Goal: Information Seeking & Learning: Learn about a topic

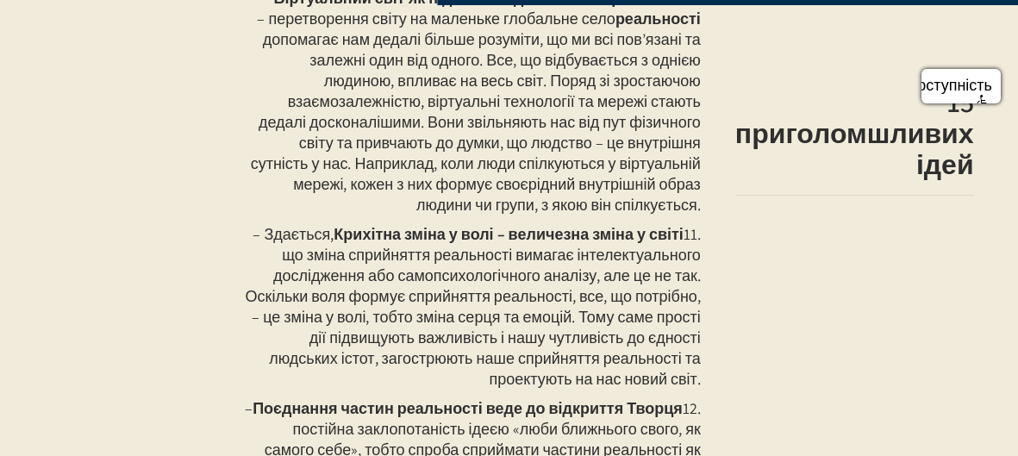
scroll to position [2806, 0]
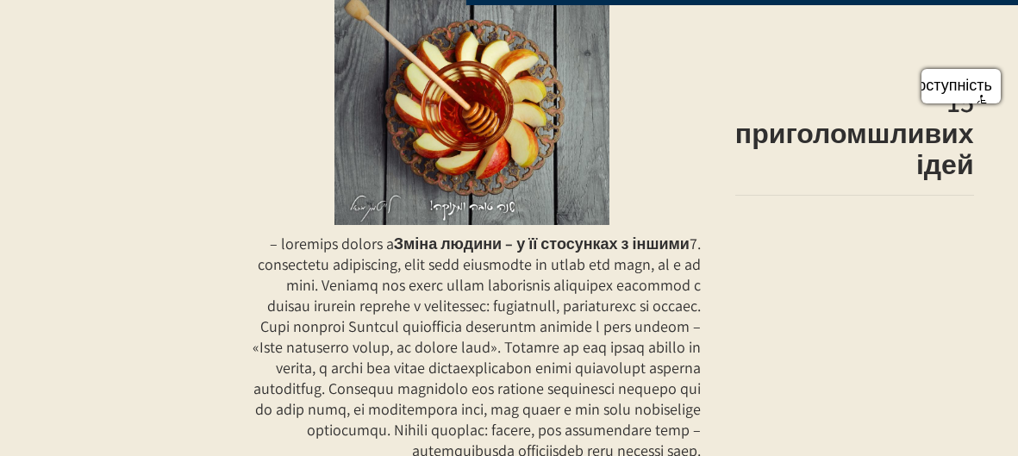
scroll to position [2707, 0]
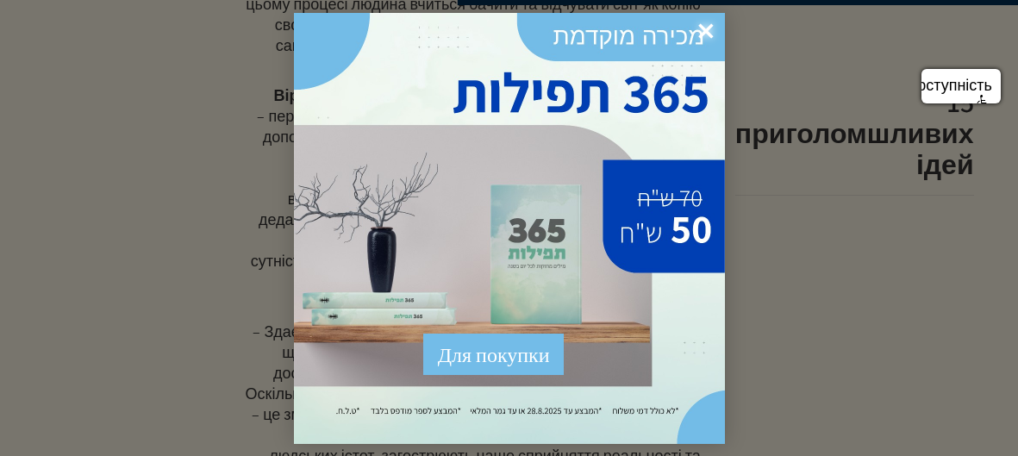
click at [704, 25] on font "×" at bounding box center [706, 31] width 16 height 44
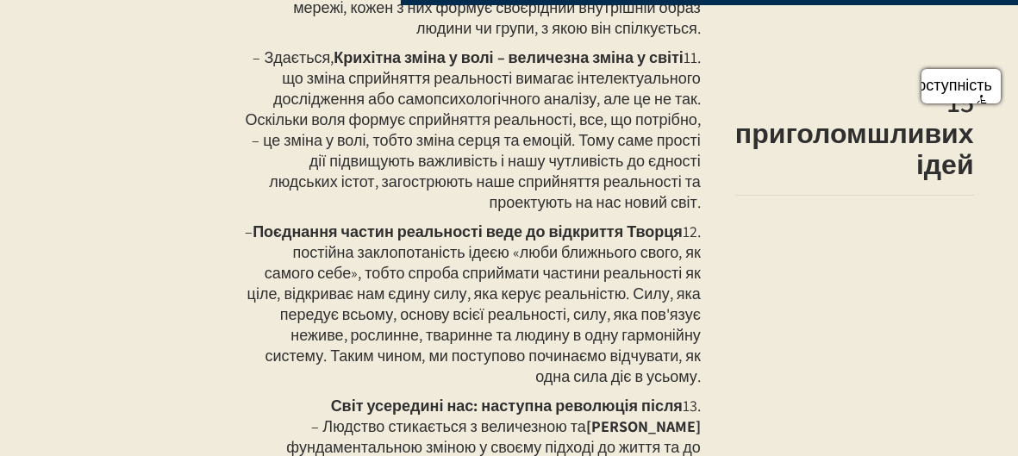
scroll to position [2982, 0]
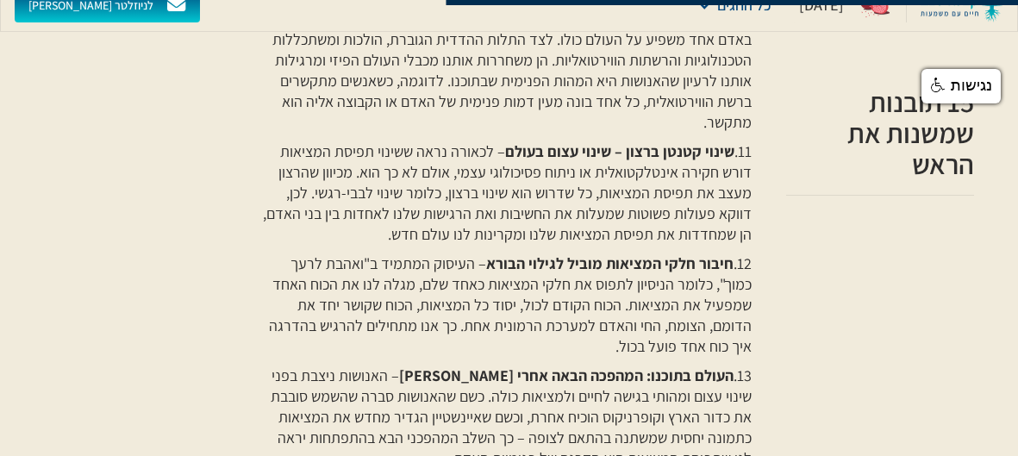
scroll to position [2087, 0]
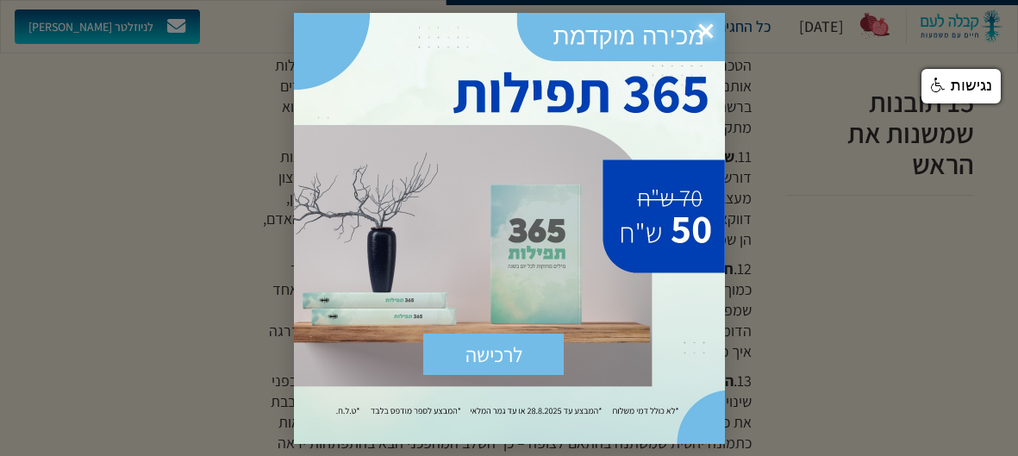
click at [705, 25] on span "×" at bounding box center [706, 32] width 38 height 38
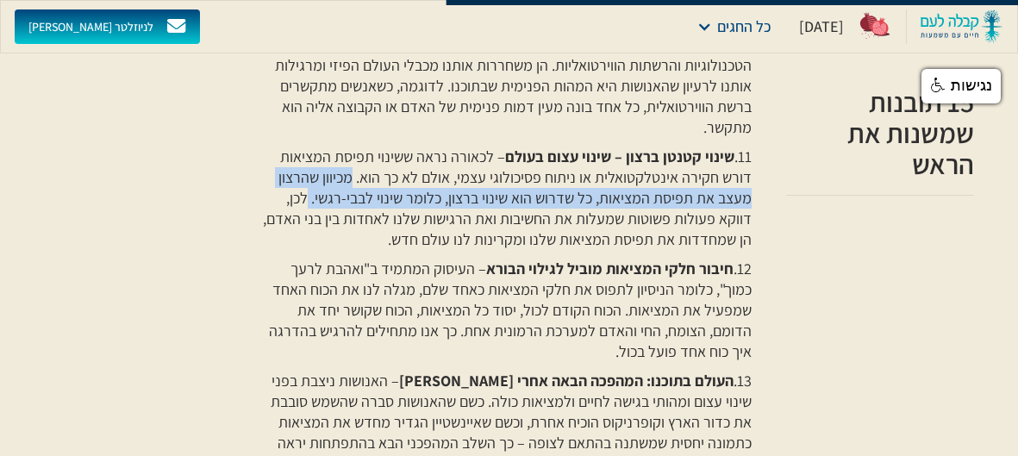
drag, startPoint x: 362, startPoint y: 174, endPoint x: 316, endPoint y: 196, distance: 50.5
click at [316, 196] on p "11. שינוי קטנטן ברצון – שינוי עצום בעולם – לכאורה נראה ששינוי תפיסת המציאות דור…" at bounding box center [505, 198] width 495 height 103
copy p "מכיוון שהרצון מעצב את תפיסת המציאות, כל שדרוש הוא שינוי ברצון, כלומר שינוי לבבי…"
click at [529, 131] on p "10. העולם הווירטואלי כהכנה לתפיסת מציאות חדשה – הפיכתו של העולם לכפר גלובלי קטן…" at bounding box center [505, 65] width 495 height 145
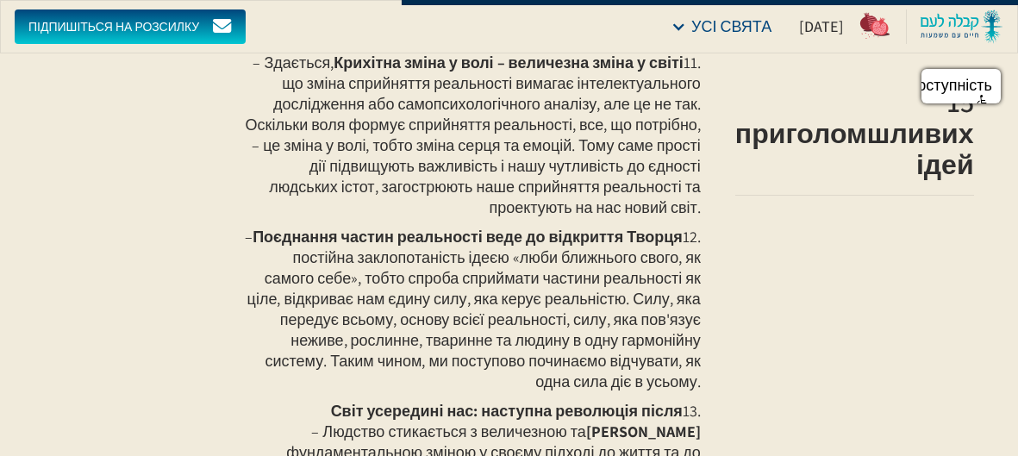
scroll to position [2976, 0]
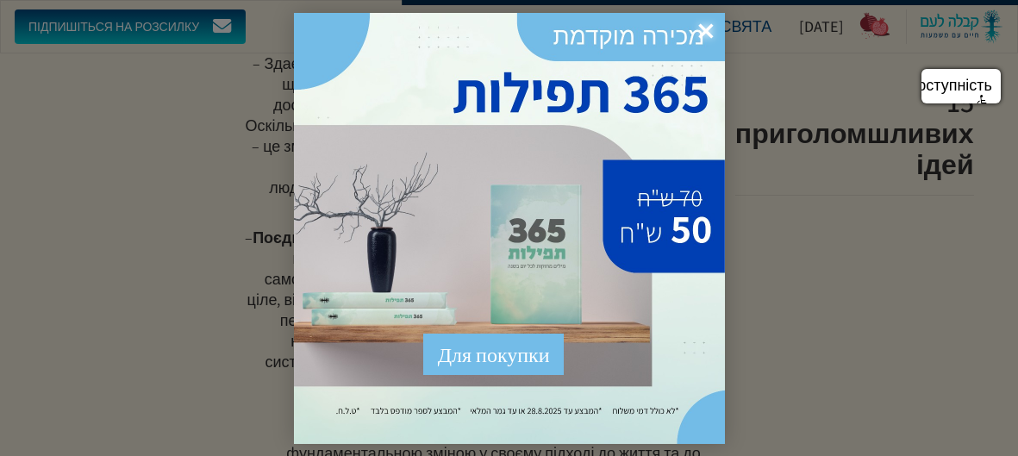
click at [707, 24] on font "×" at bounding box center [706, 31] width 16 height 44
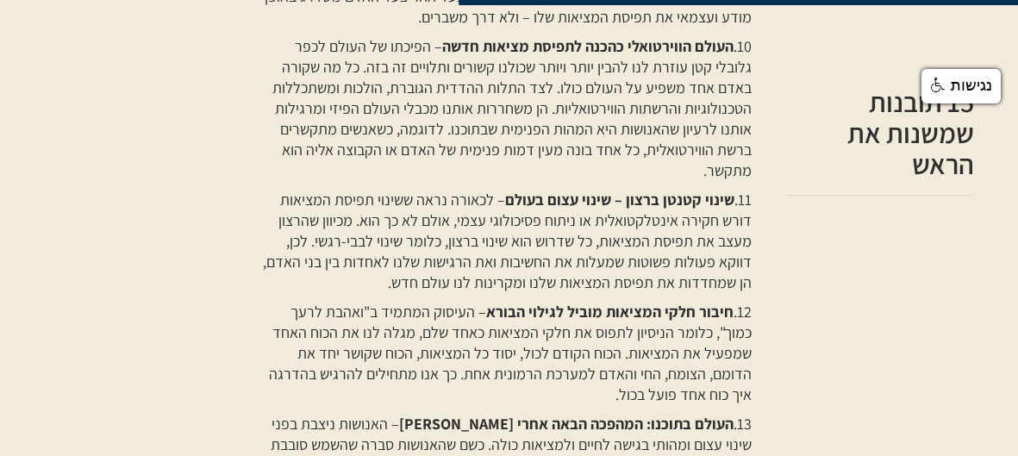
scroll to position [2046, 0]
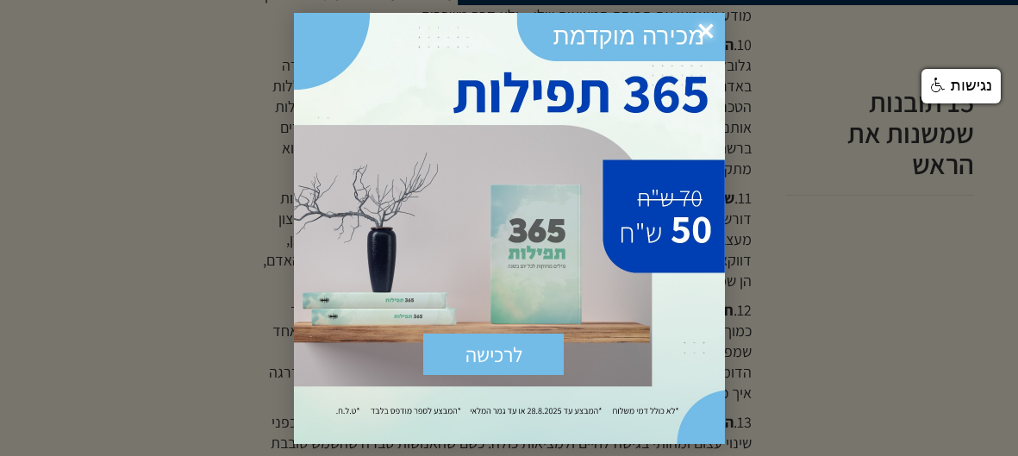
click at [708, 28] on span "×" at bounding box center [706, 32] width 38 height 38
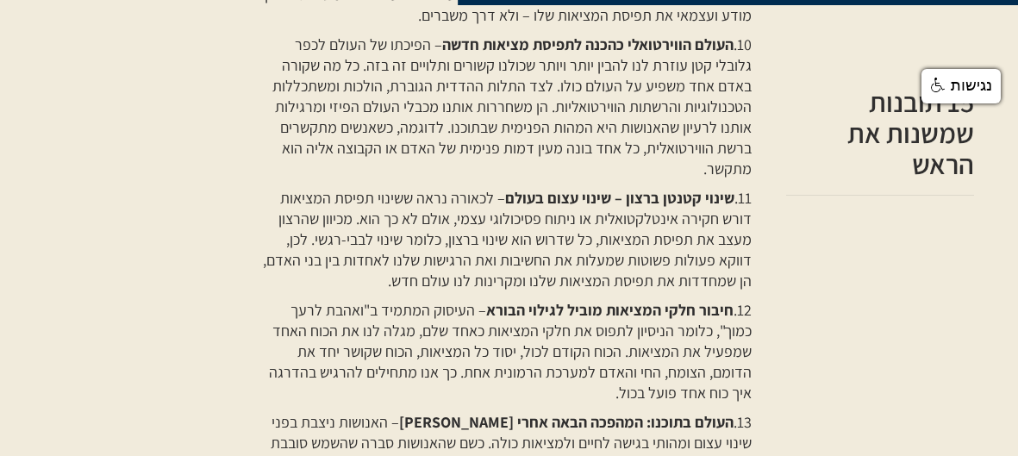
drag, startPoint x: 359, startPoint y: 215, endPoint x: 329, endPoint y: 278, distance: 70.2
click at [329, 278] on p "11. שינוי קטנטן ברצון – שינוי עצום בעולם – לכאורה נראה ששינוי תפיסת המציאות דור…" at bounding box center [505, 239] width 495 height 103
copy p "מכיוון שהרצון מעצב את תפיסת המציאות, כל שדרוש הוא שינוי ברצון, כלומר שינוי לבבי…"
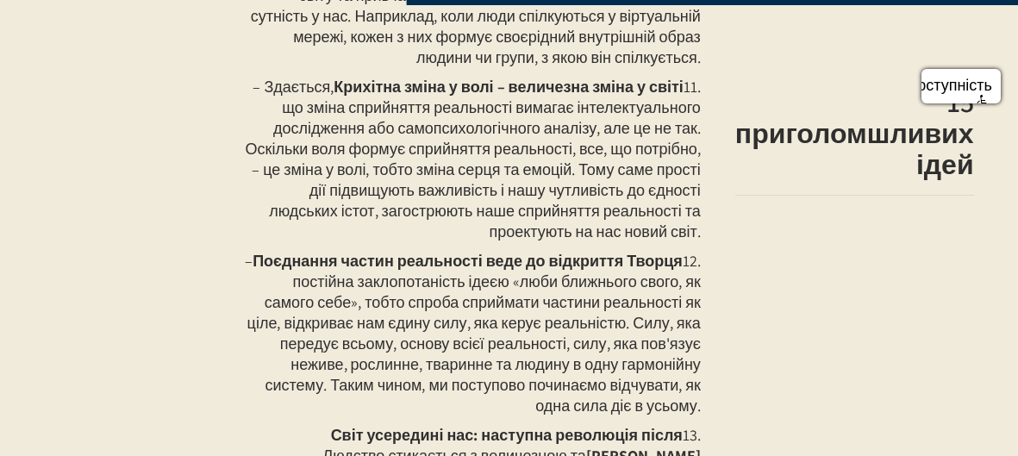
scroll to position [2954, 0]
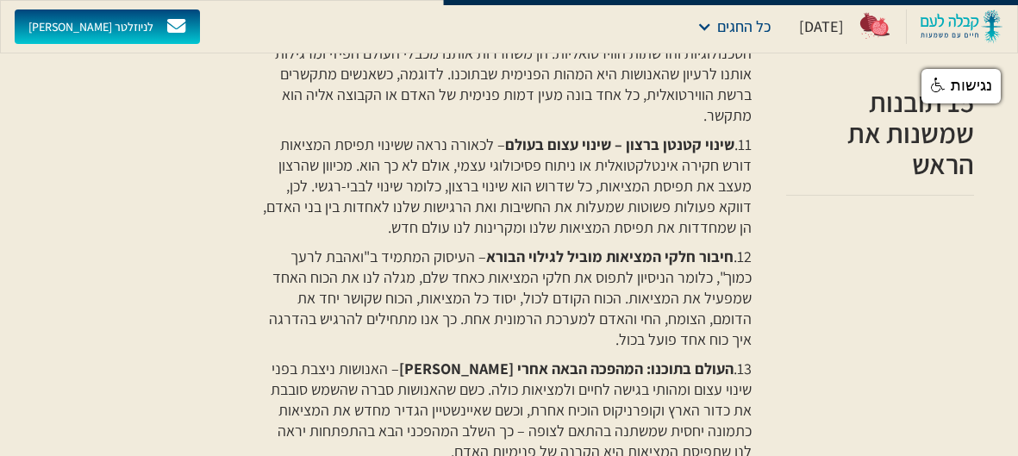
scroll to position [2097, 0]
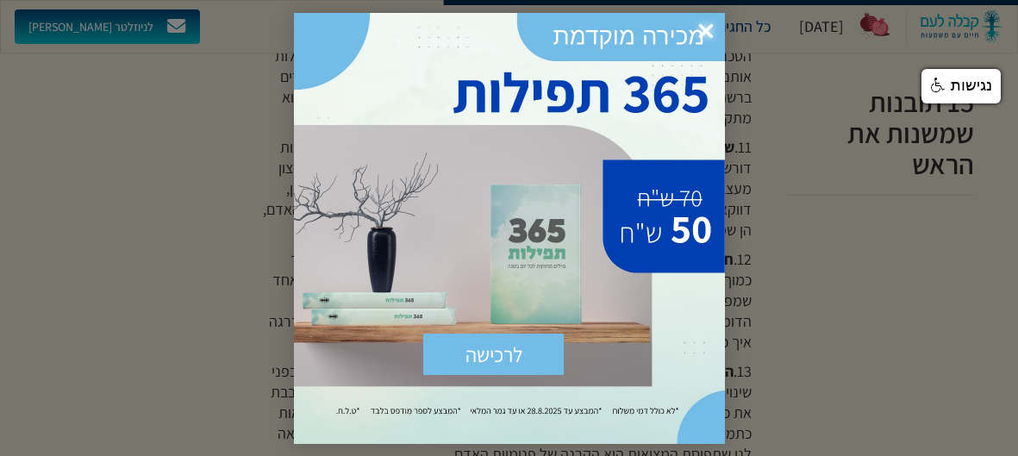
click at [709, 28] on span "×" at bounding box center [706, 32] width 38 height 38
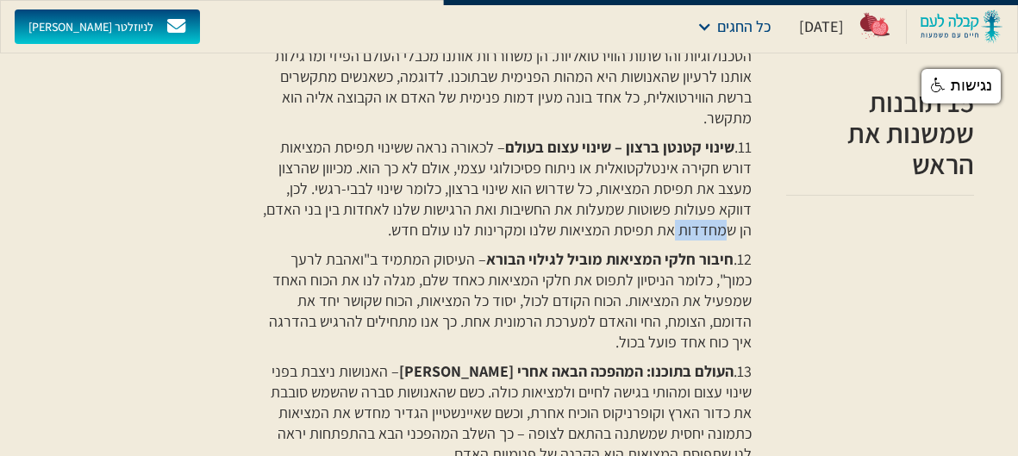
drag, startPoint x: 678, startPoint y: 228, endPoint x: 734, endPoint y: 228, distance: 56.0
click at [734, 228] on p "11. שינוי קטנטן ברצון – שינוי עצום בעולם – לכאורה נראה ששינוי תפיסת המציאות דור…" at bounding box center [505, 188] width 495 height 103
copy p "שמחדדות"
drag, startPoint x: 388, startPoint y: 226, endPoint x: 754, endPoint y: 235, distance: 365.7
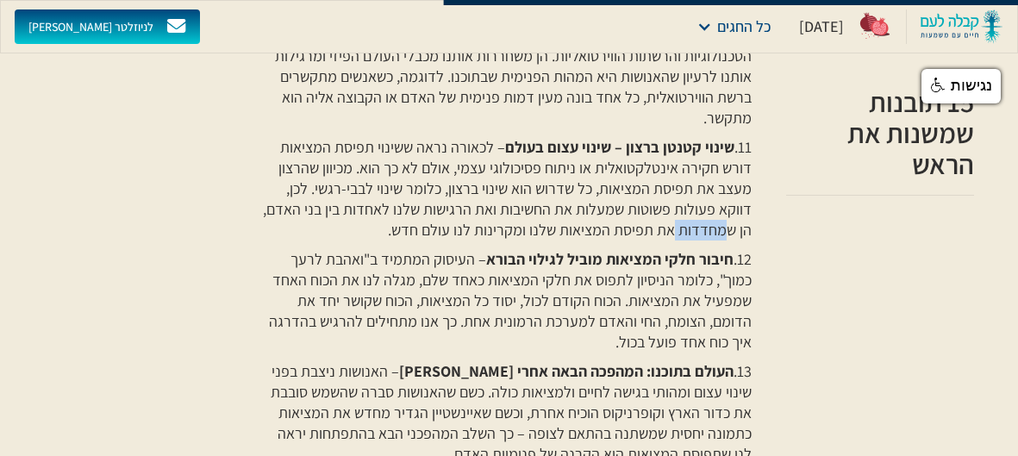
copy p "הן שמחדדות את תפיסת המציאות שלנו ומקרינות לנו עולם חדש."
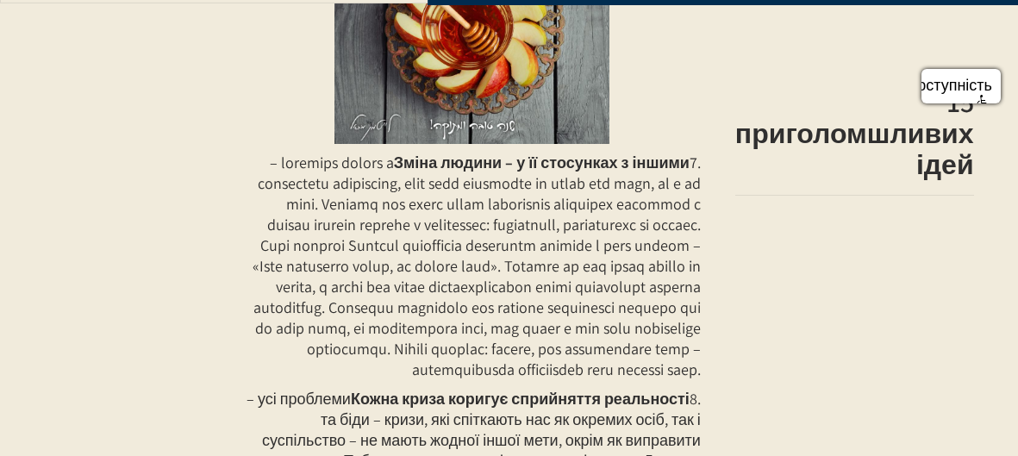
scroll to position [2851, 0]
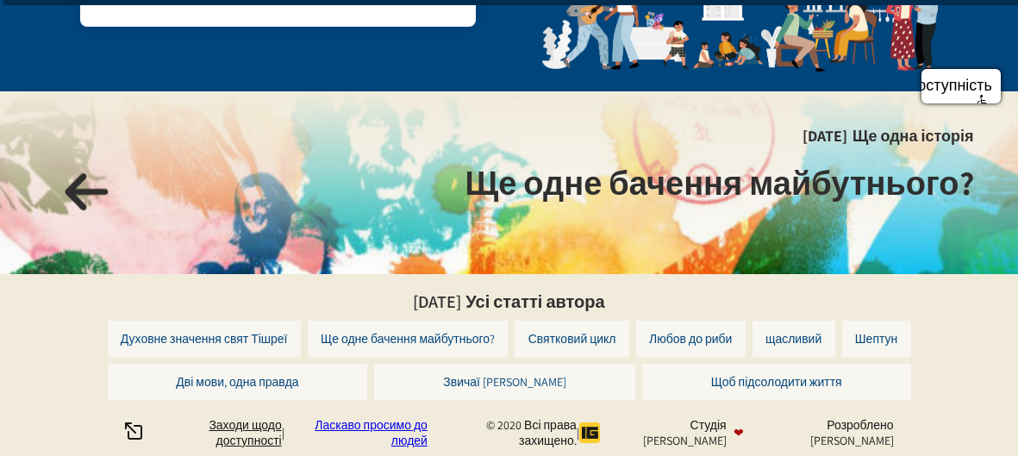
scroll to position [4916, 0]
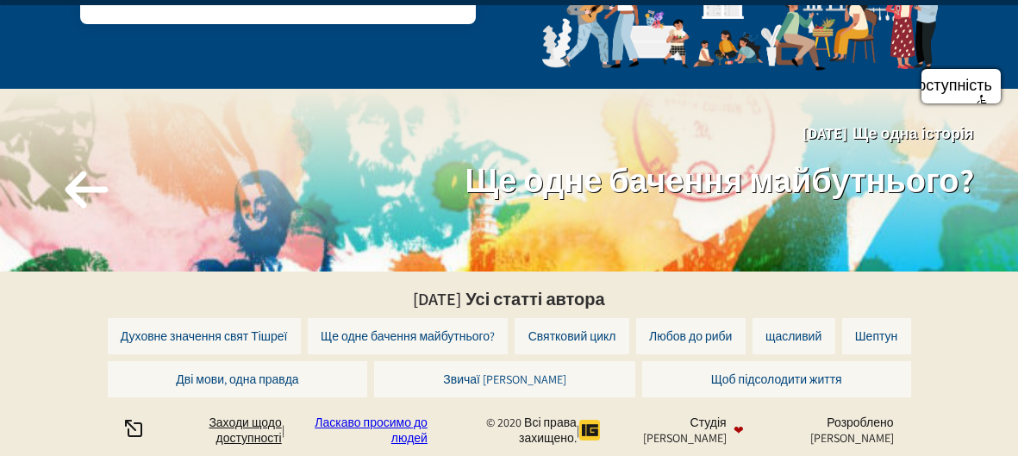
click at [568, 182] on font "Ще одне бачення майбутнього?" at bounding box center [720, 180] width 509 height 43
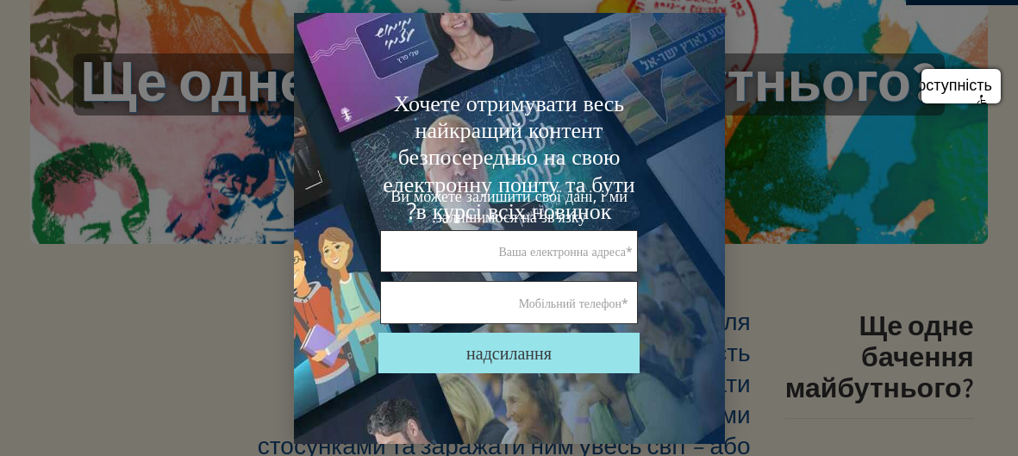
scroll to position [402, 0]
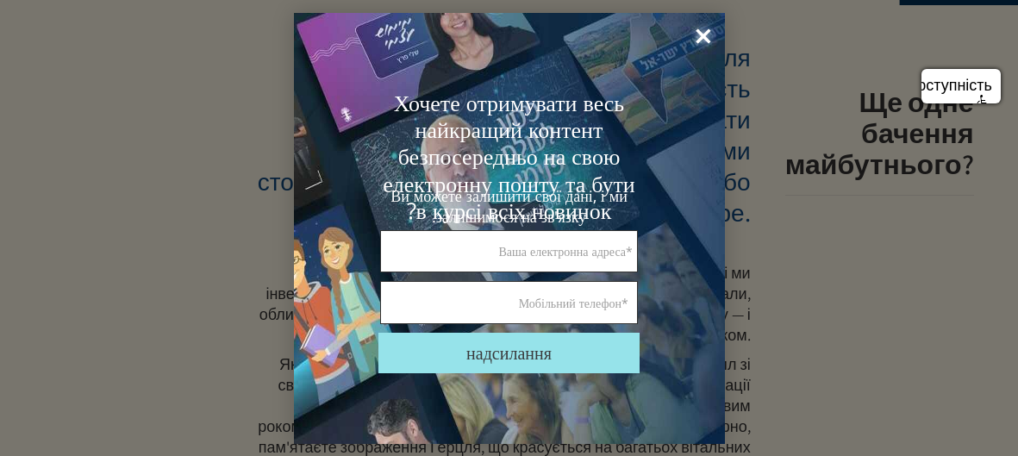
click at [702, 36] on font "×" at bounding box center [704, 37] width 16 height 44
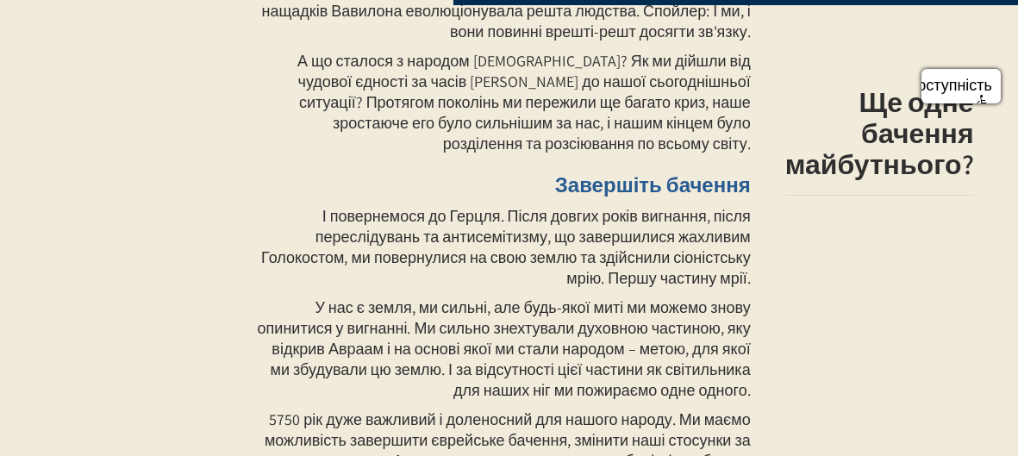
scroll to position [1915, 0]
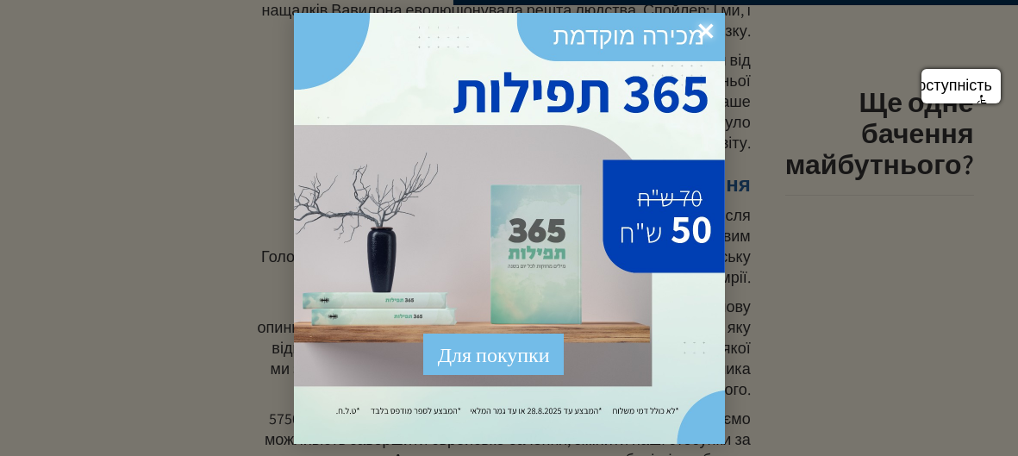
click at [702, 31] on font "×" at bounding box center [706, 31] width 16 height 44
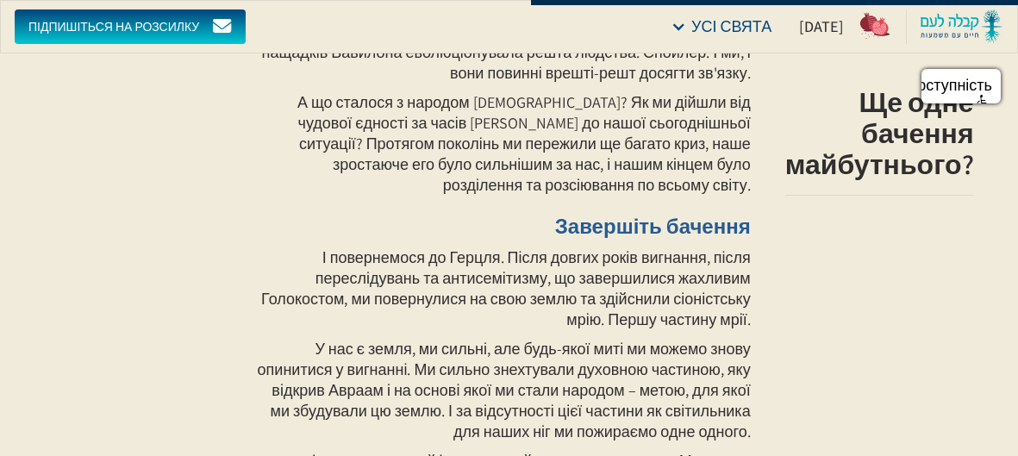
scroll to position [0, 0]
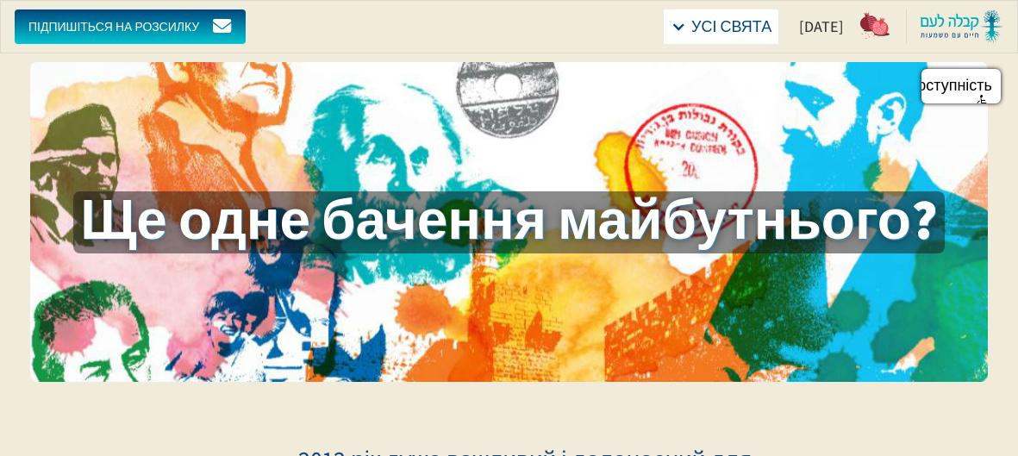
click at [671, 29] on div at bounding box center [679, 27] width 16 height 16
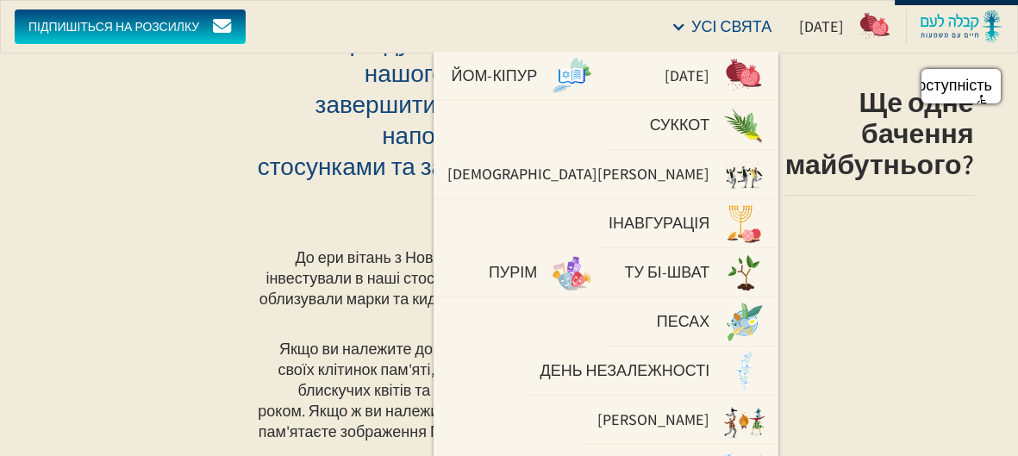
scroll to position [416, 0]
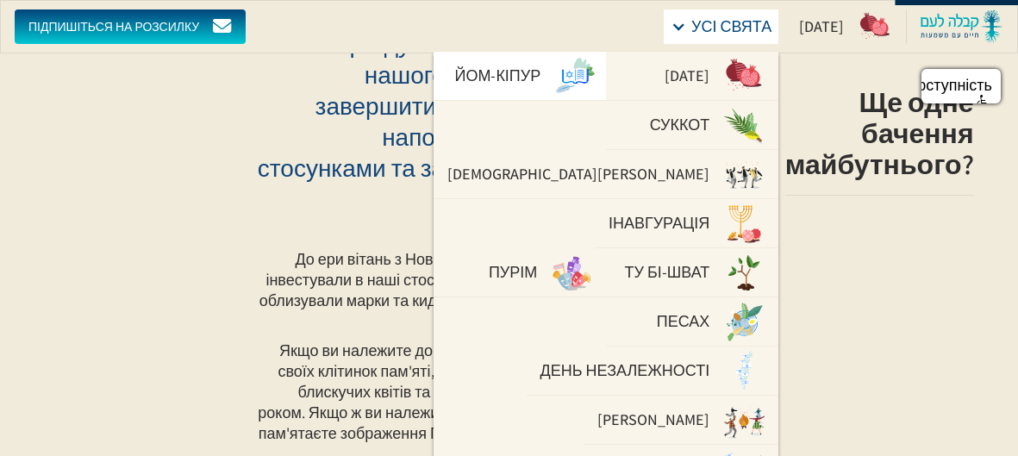
click at [460, 71] on font "Йом-Кіпур" at bounding box center [497, 76] width 86 height 20
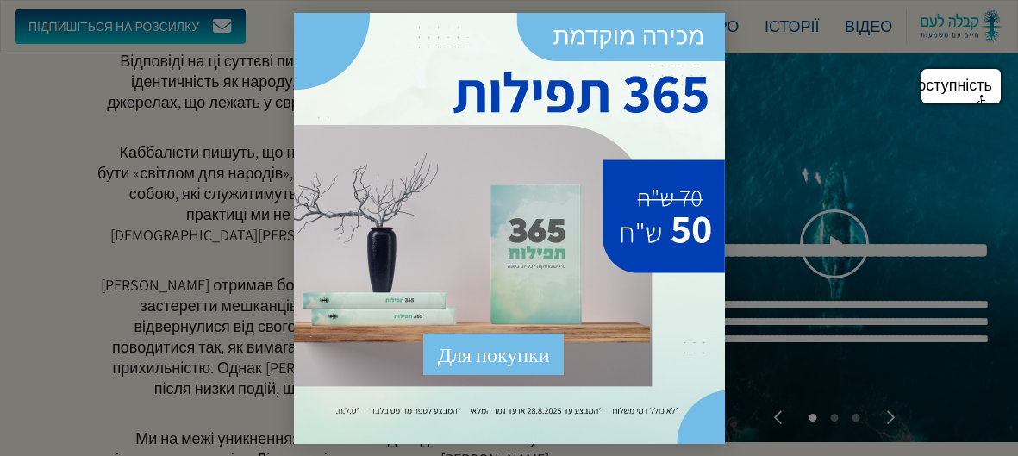
scroll to position [510, 0]
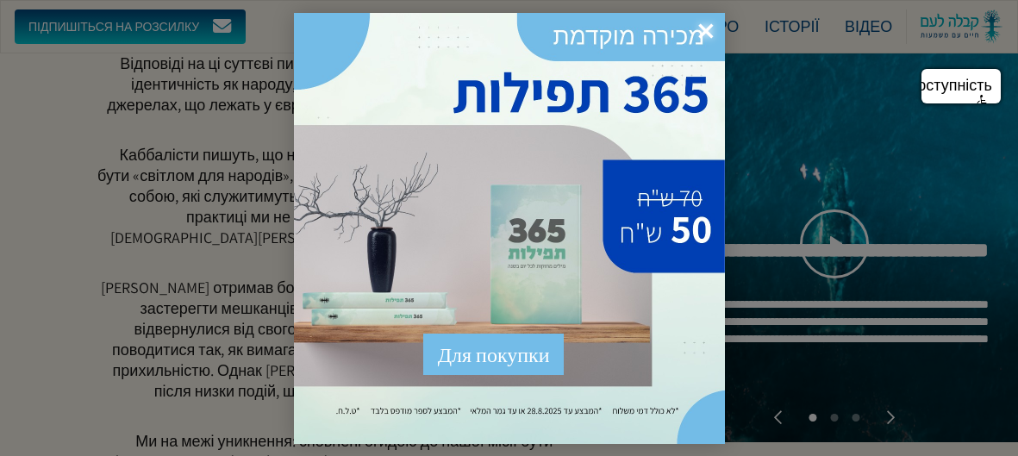
click at [707, 27] on font "×" at bounding box center [706, 31] width 16 height 44
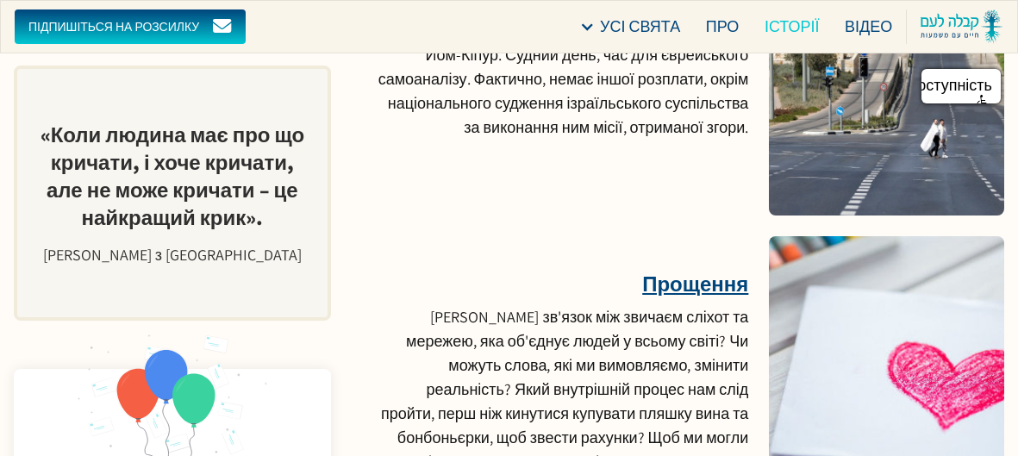
scroll to position [7214, 0]
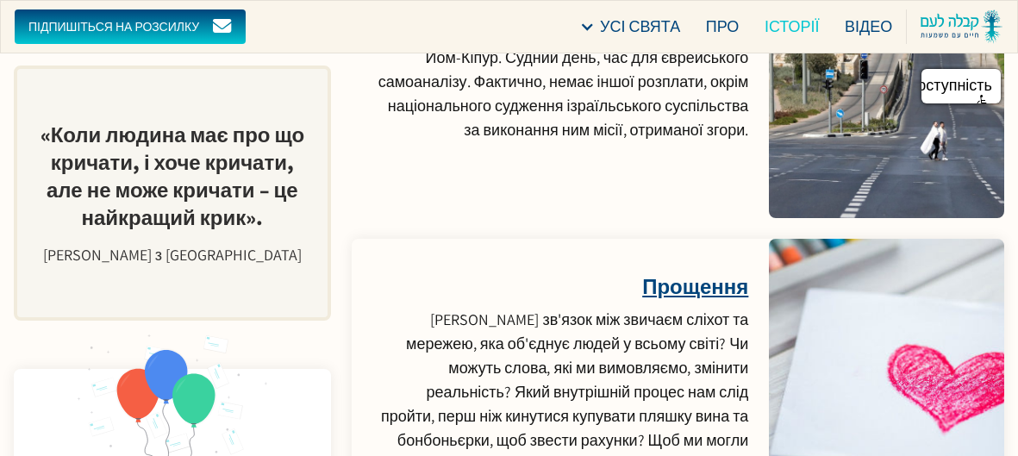
click at [678, 272] on font "Прощення" at bounding box center [695, 286] width 106 height 28
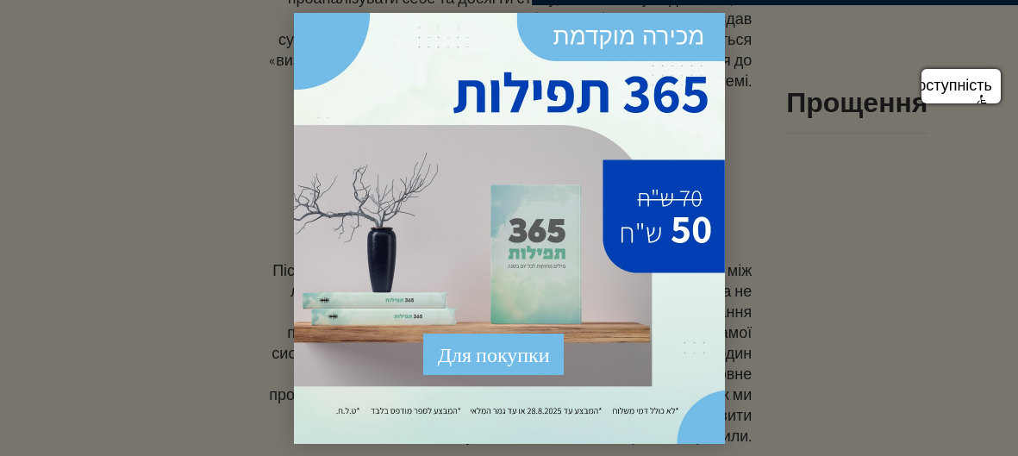
scroll to position [1678, 0]
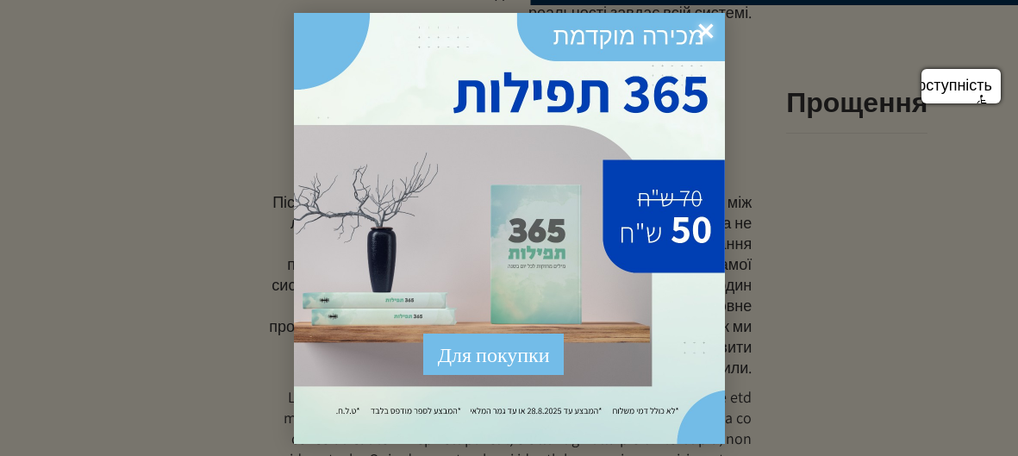
click at [699, 27] on font "×" at bounding box center [706, 31] width 16 height 44
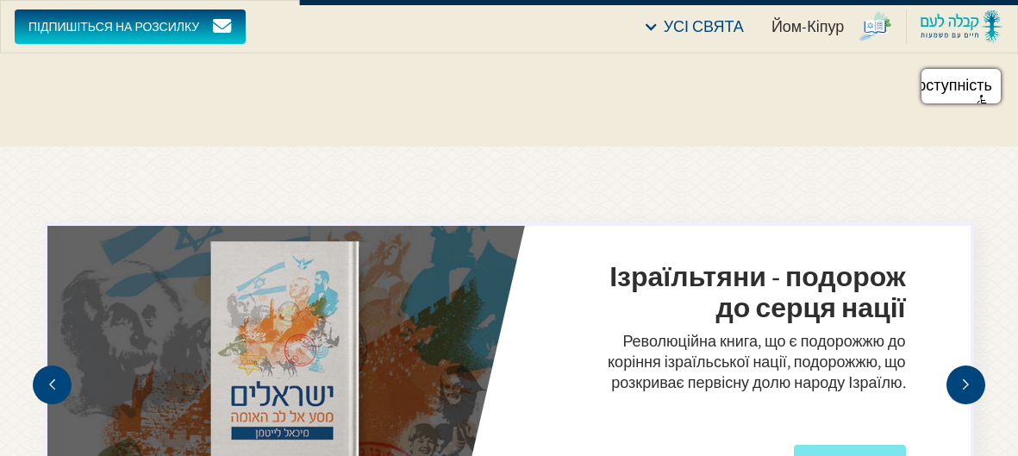
scroll to position [2471, 0]
